Goal: Consume media (video, audio)

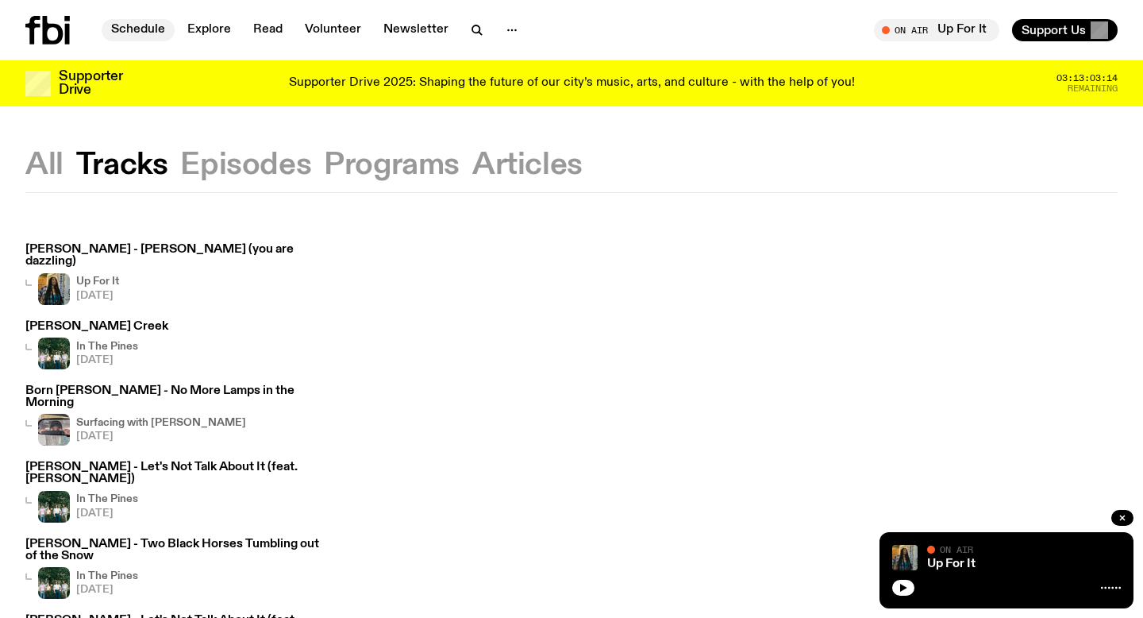
click at [136, 31] on link "Schedule" at bounding box center [138, 30] width 73 height 22
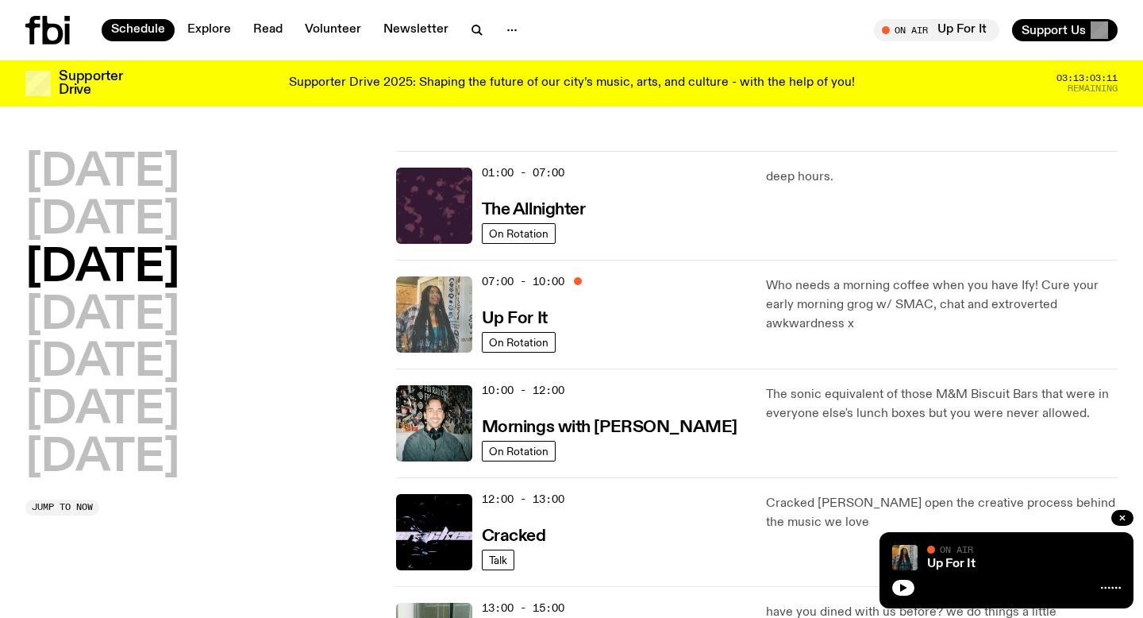
click at [459, 309] on img at bounding box center [434, 314] width 76 height 76
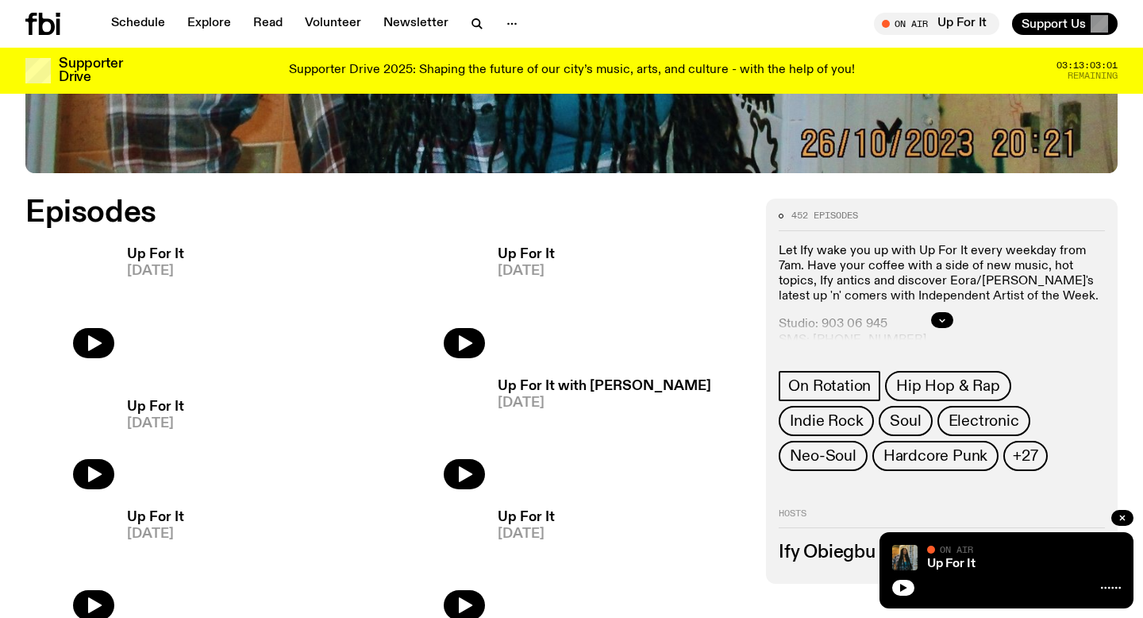
scroll to position [737, 0]
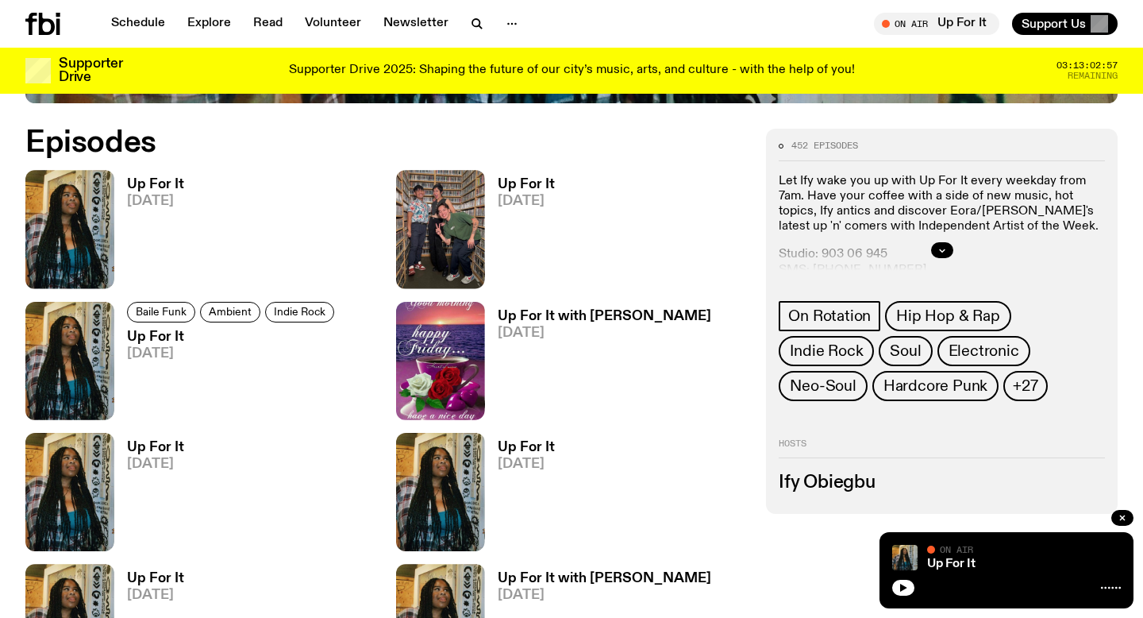
click at [539, 183] on h3 "Up For It" at bounding box center [526, 184] width 57 height 13
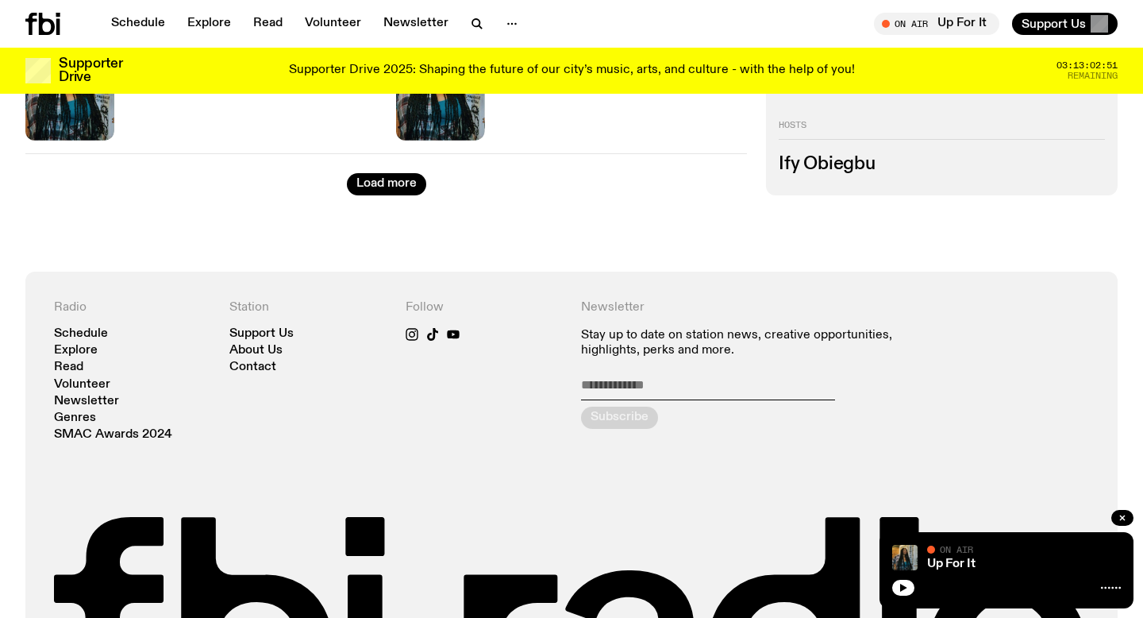
scroll to position [3317, 0]
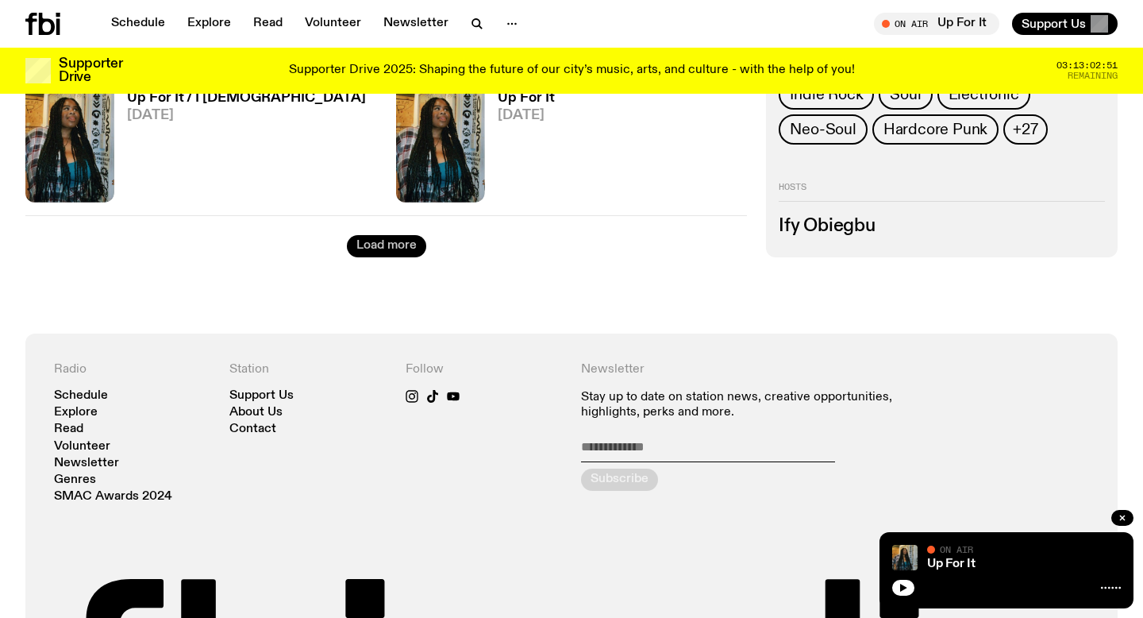
click at [367, 243] on button "Load more" at bounding box center [386, 246] width 79 height 22
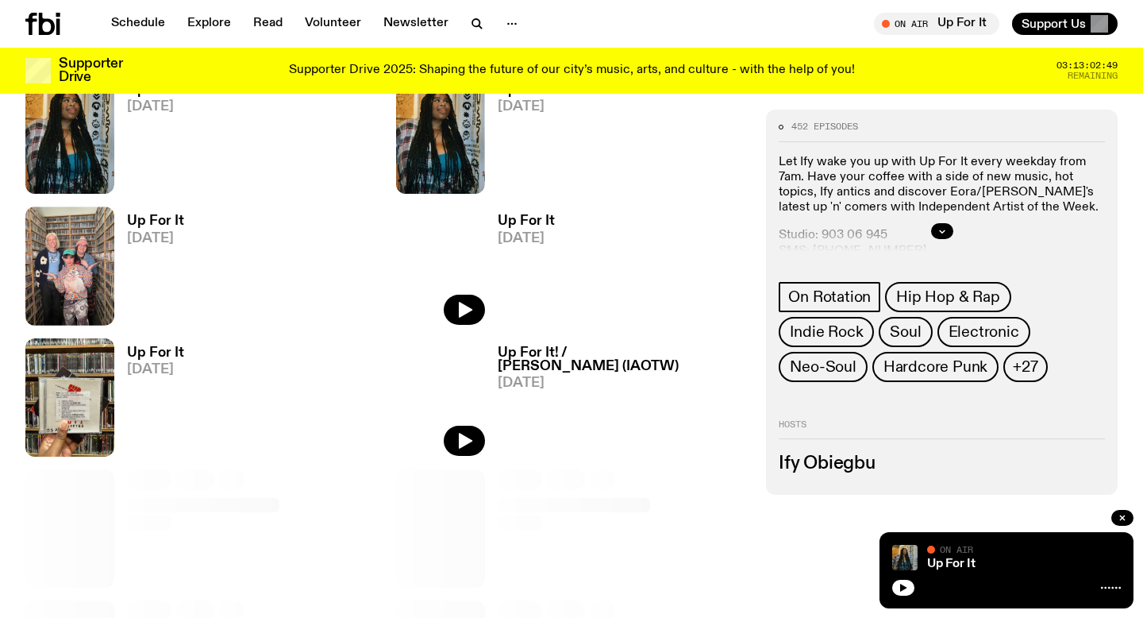
scroll to position [3716, 0]
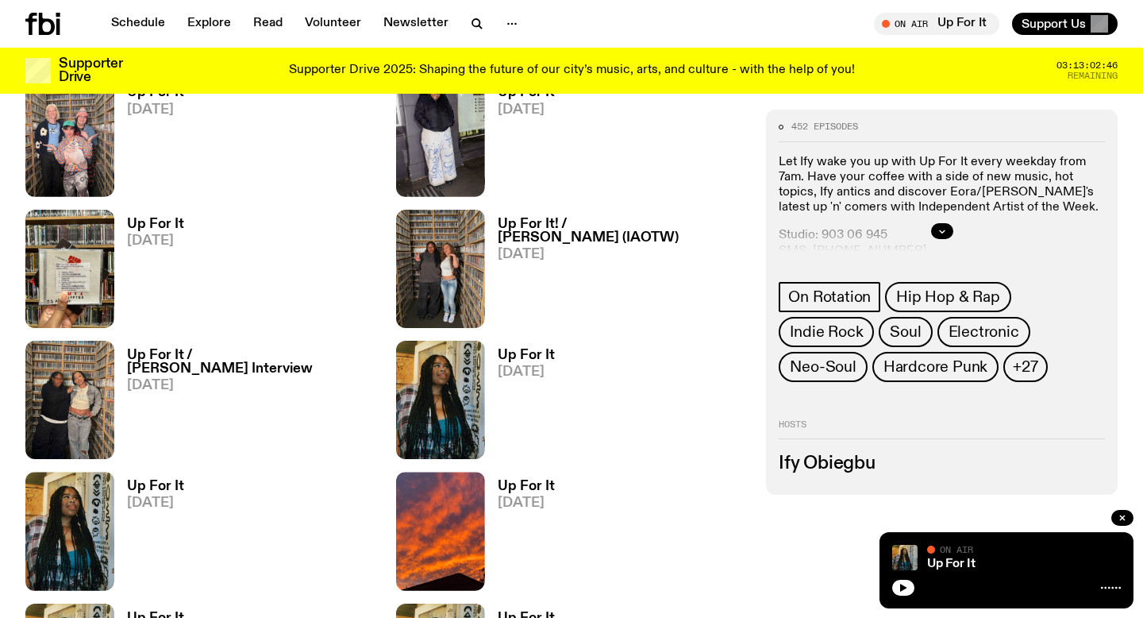
click at [534, 225] on h3 "Up For It! / [PERSON_NAME] (IAOTW)" at bounding box center [623, 231] width 250 height 27
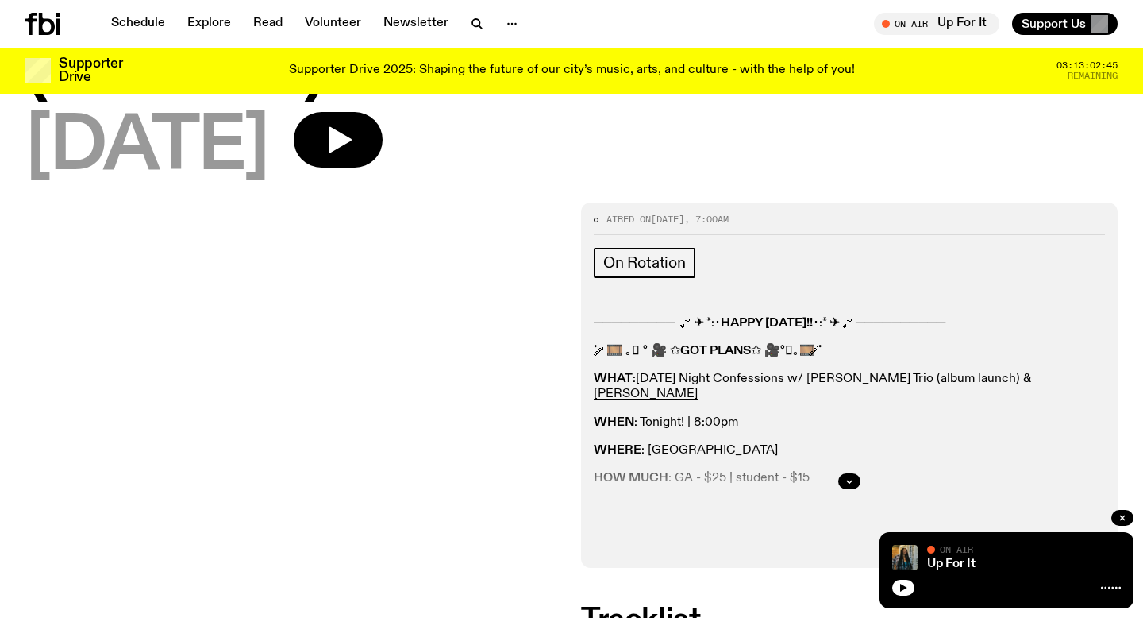
scroll to position [270, 0]
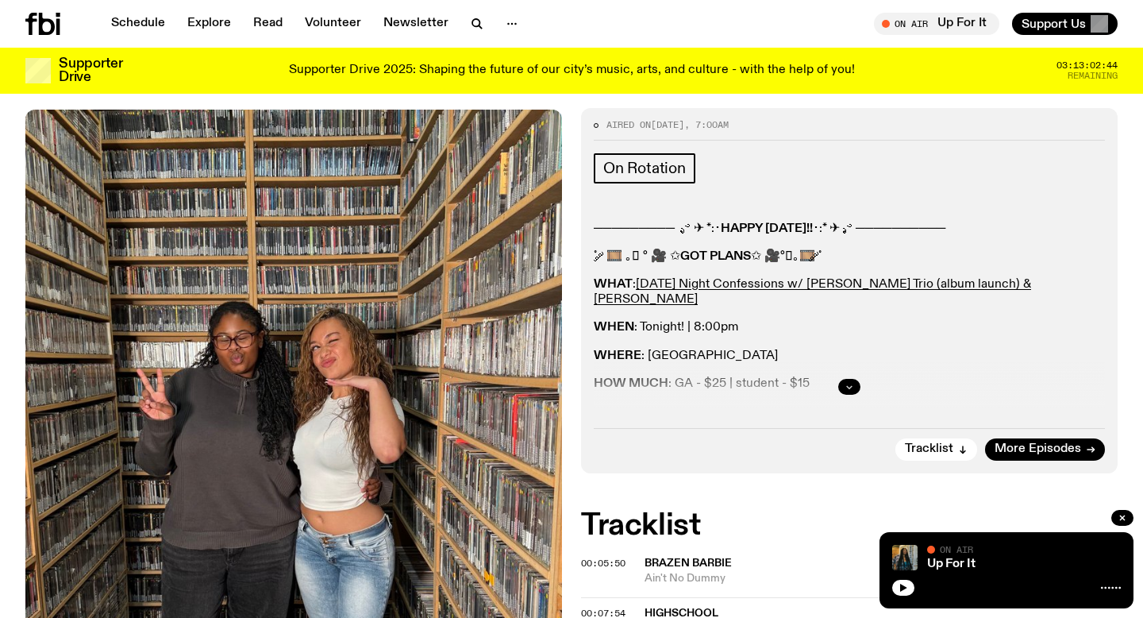
click at [845, 379] on button "button" at bounding box center [849, 387] width 22 height 16
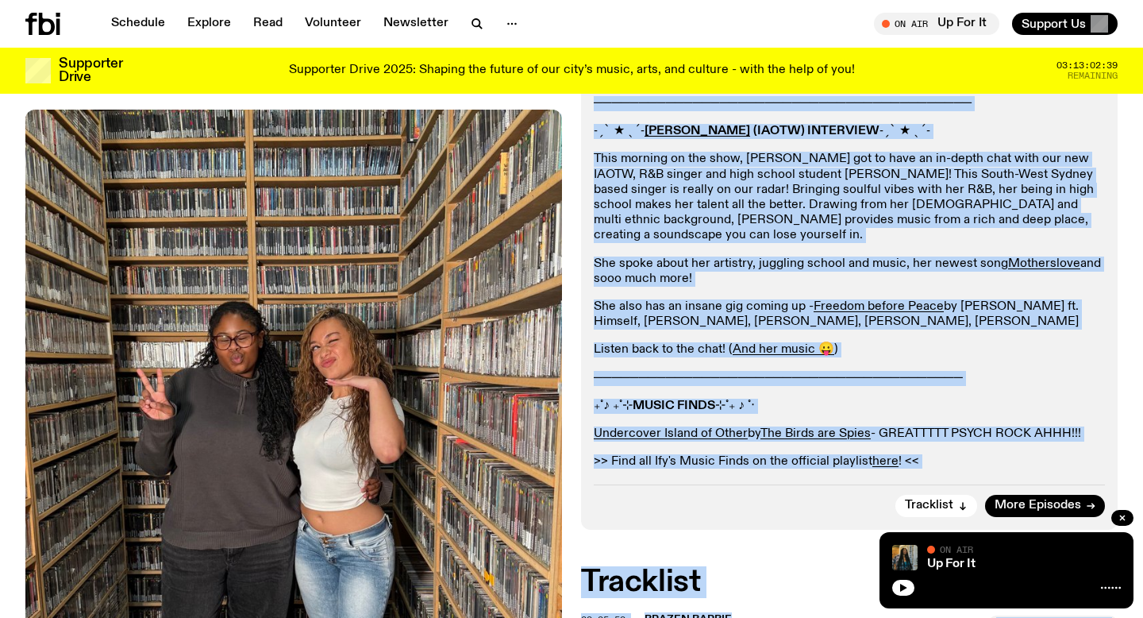
scroll to position [607, 0]
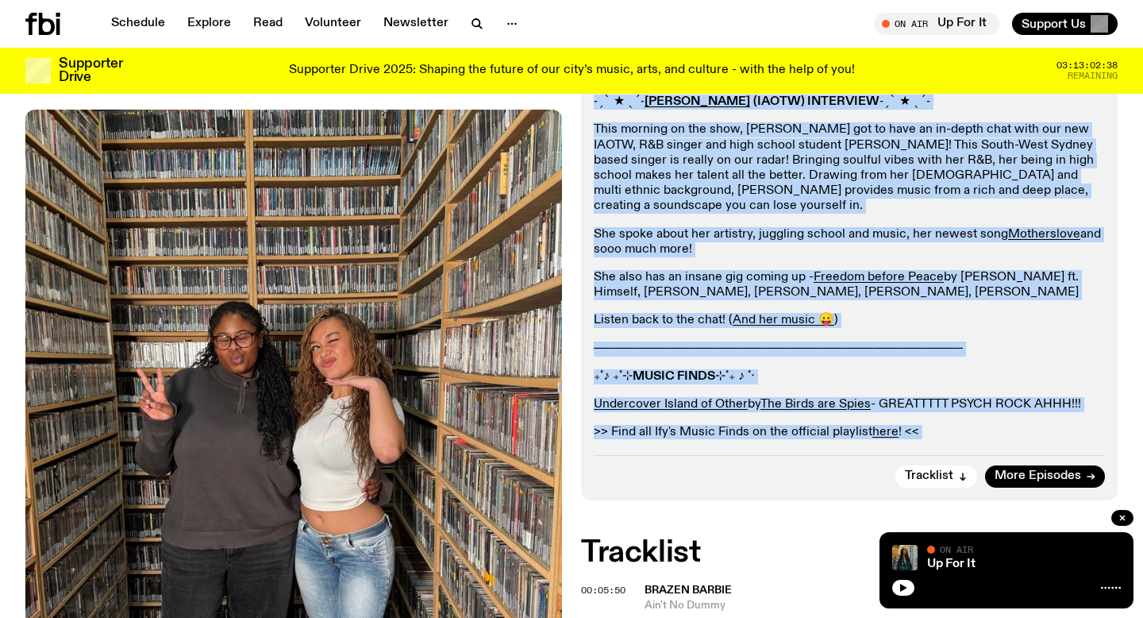
drag, startPoint x: 595, startPoint y: 131, endPoint x: 1106, endPoint y: 356, distance: 557.7
click at [1106, 356] on div "Aired on [DATE] 7:00am On Rotation ───────── .ೃ࿔ ✈︎ *:･ HAPPY [DATE]!! ･:* ✈︎ .…" at bounding box center [849, 135] width 537 height 729
copy div "───────── .ೃ࿔ ✈︎ *:･ LOREM IPSUMD!! ･:* ✈︎ .ೃ࿔ ────────── ˚ ༘ 🎞️ ｡s ° 🎥 ✩ AME C…"
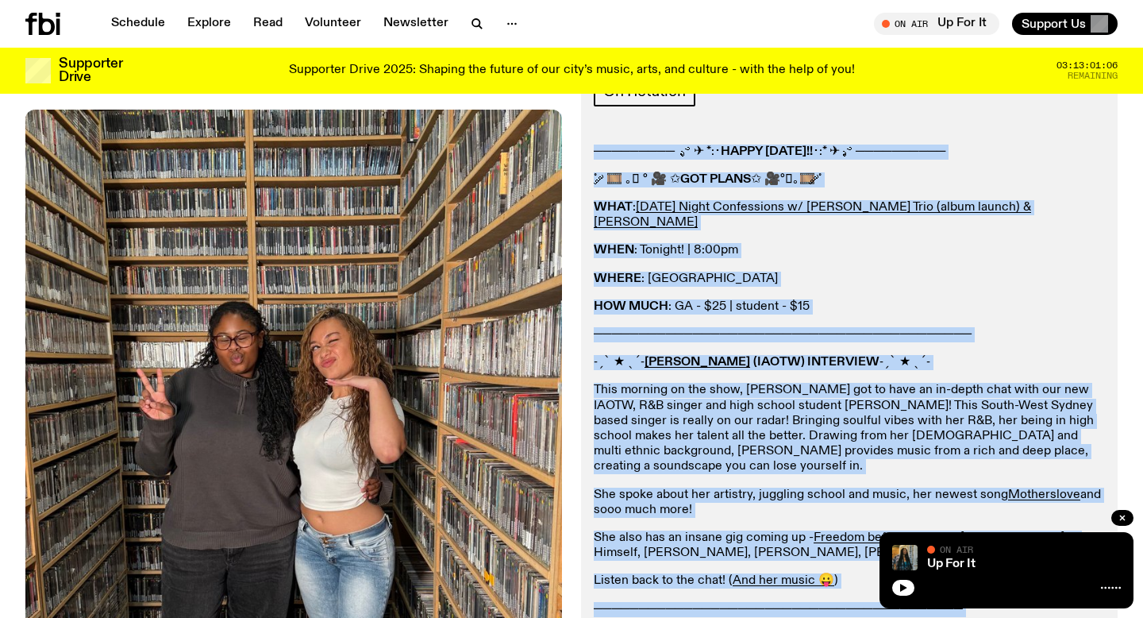
scroll to position [395, 0]
